Goal: Task Accomplishment & Management: Manage account settings

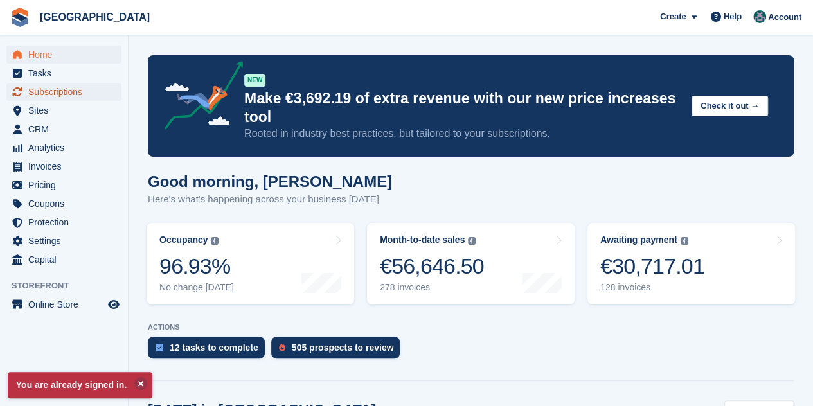
click at [73, 89] on span "Subscriptions" at bounding box center [66, 92] width 77 height 18
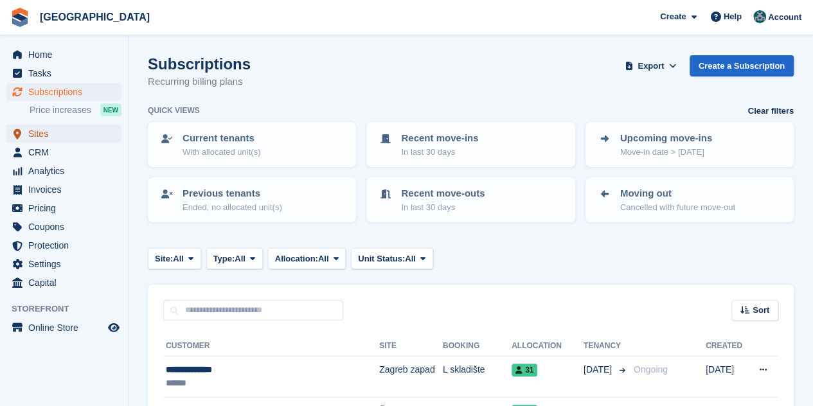
click at [48, 136] on span "Sites" at bounding box center [66, 134] width 77 height 18
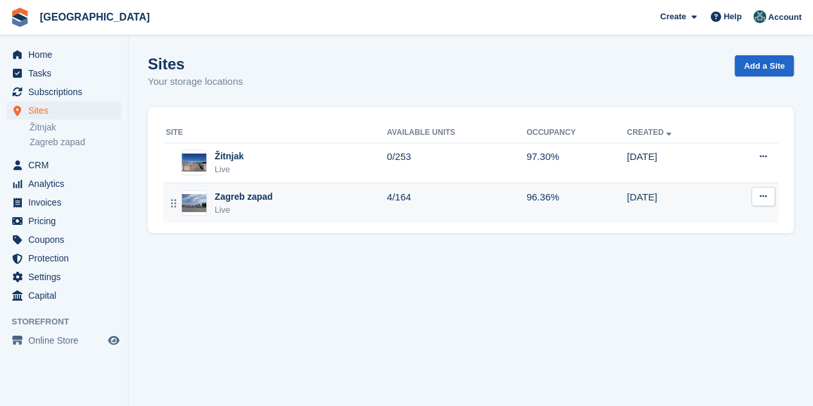
click at [262, 206] on div "Live" at bounding box center [244, 210] width 58 height 13
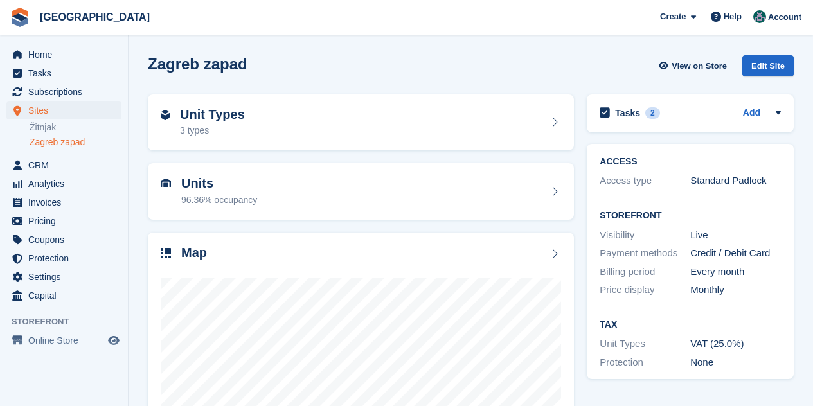
scroll to position [129, 0]
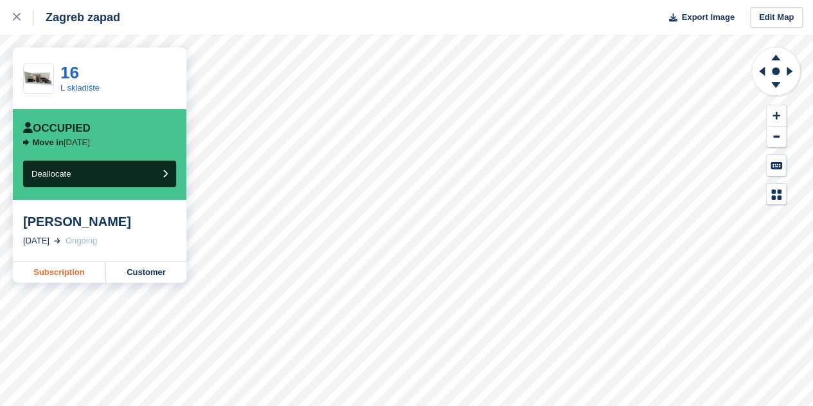
click at [37, 276] on link "Subscription" at bounding box center [59, 272] width 93 height 21
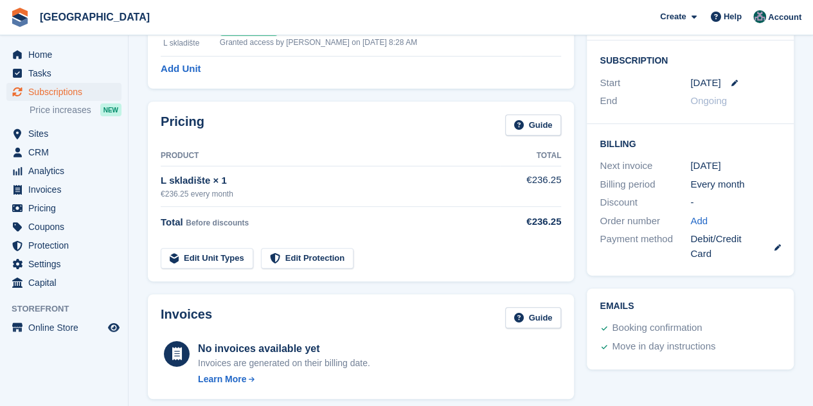
scroll to position [257, 0]
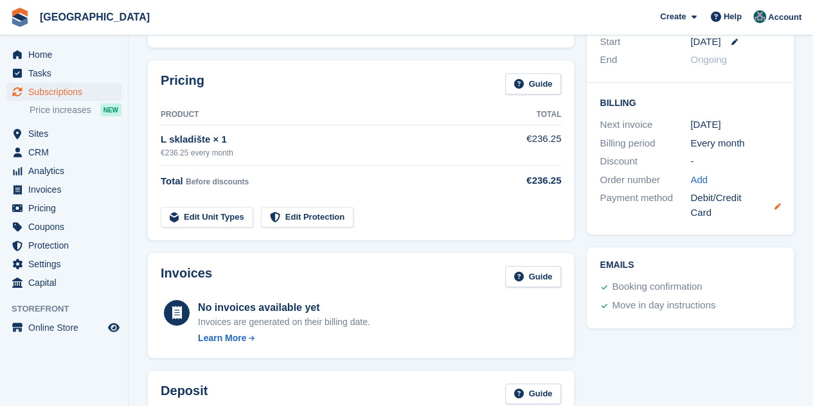
click at [780, 208] on div "Billing Next invoice [DATE] Billing period Every month Discount - Order number …" at bounding box center [690, 159] width 207 height 152
click at [779, 208] on icon at bounding box center [778, 206] width 6 height 6
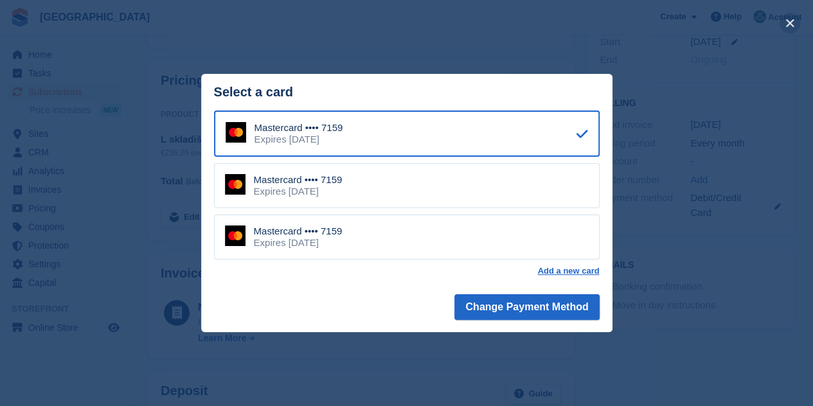
click at [793, 26] on button "close" at bounding box center [790, 23] width 21 height 21
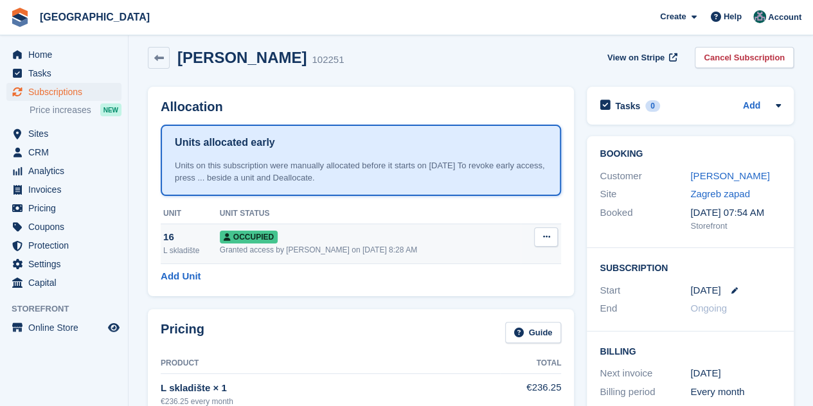
scroll to position [0, 0]
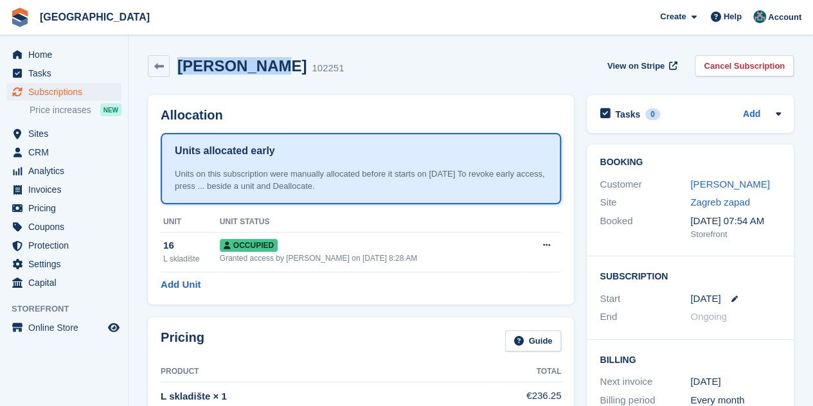
drag, startPoint x: 255, startPoint y: 66, endPoint x: 179, endPoint y: 66, distance: 75.8
click at [179, 66] on h2 "[PERSON_NAME]" at bounding box center [241, 65] width 129 height 17
copy h2 "[PERSON_NAME]"
click at [45, 93] on span "Subscriptions" at bounding box center [66, 92] width 77 height 18
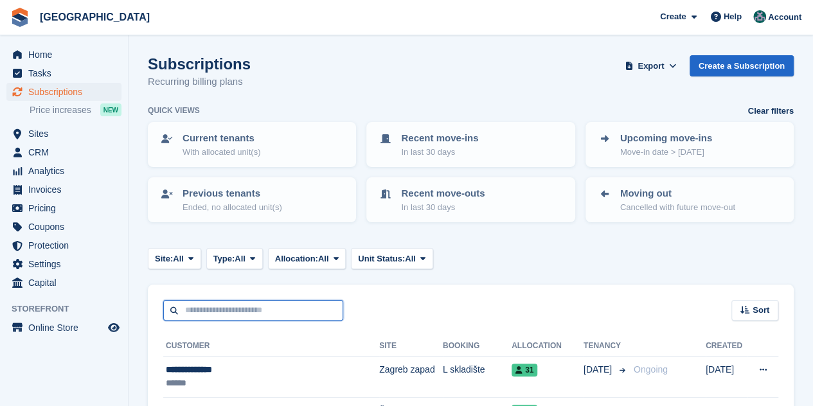
click at [201, 314] on input "text" at bounding box center [253, 310] width 180 height 21
paste input "**********"
type input "**********"
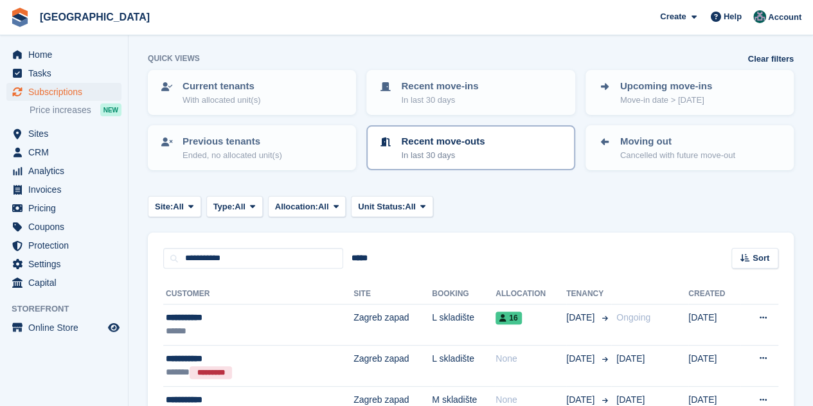
scroll to position [129, 0]
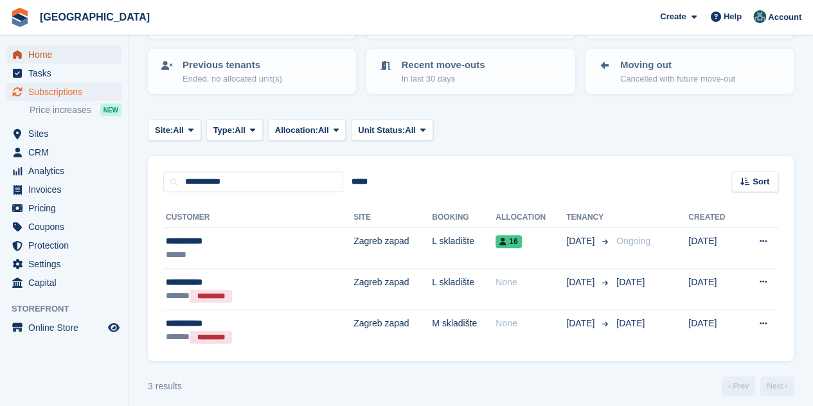
click at [44, 51] on span "Home" at bounding box center [66, 55] width 77 height 18
